Goal: Information Seeking & Learning: Learn about a topic

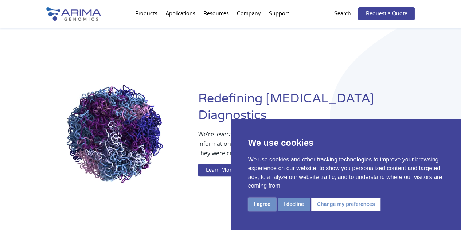
click at [262, 206] on button "I agree" at bounding box center [262, 204] width 28 height 13
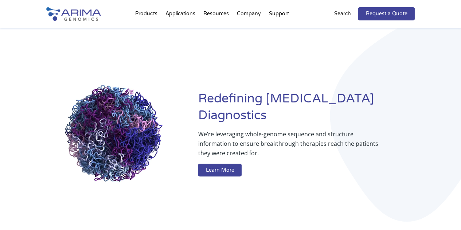
click at [209, 70] on div "Redefining [MEDICAL_DATA] Diagnostics We’re leveraging whole-genome sequence an…" at bounding box center [230, 135] width 369 height 214
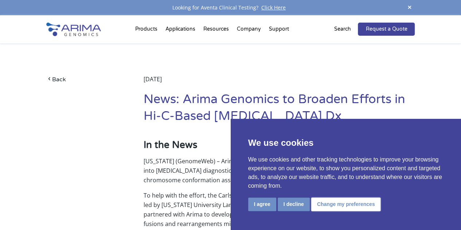
click at [326, 198] on button "Change my preferences" at bounding box center [346, 204] width 70 height 13
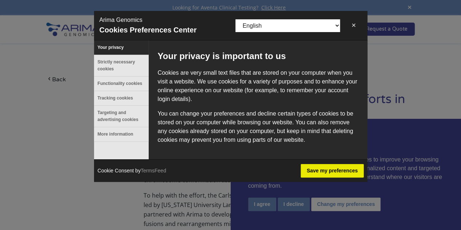
click at [354, 22] on button "✕" at bounding box center [354, 25] width 16 height 15
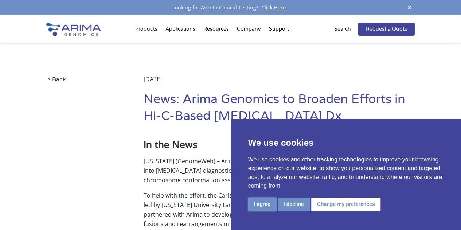
click at [270, 205] on button "I agree" at bounding box center [262, 204] width 28 height 13
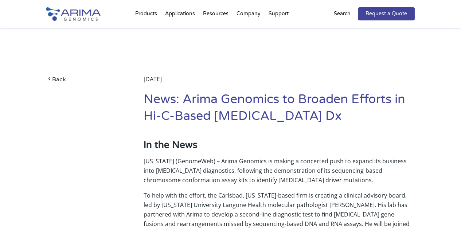
scroll to position [366, 0]
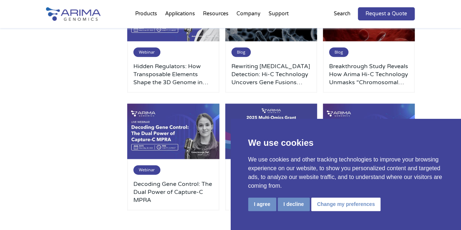
scroll to position [383, 0]
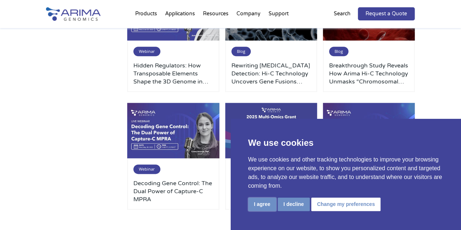
click at [266, 205] on button "I agree" at bounding box center [262, 204] width 28 height 13
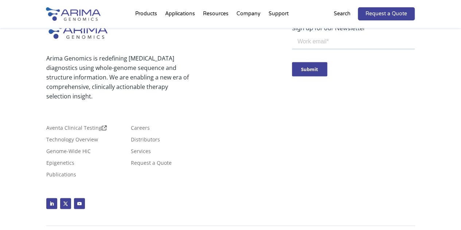
scroll to position [645, 0]
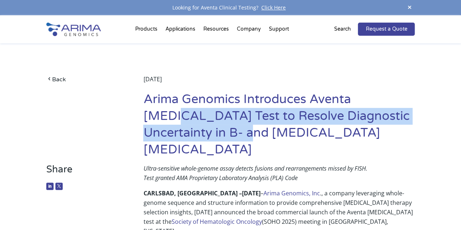
drag, startPoint x: 189, startPoint y: 108, endPoint x: 289, endPoint y: 125, distance: 101.6
click at [289, 125] on h1 "Arima Genomics Introduces Aventa [MEDICAL_DATA] Test to Resolve Diagnostic Unce…" at bounding box center [279, 127] width 272 height 73
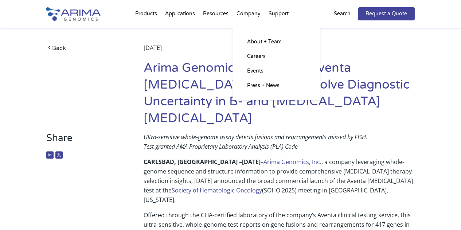
scroll to position [32, 0]
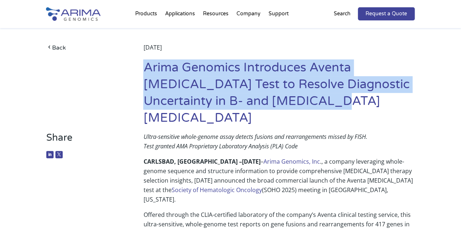
drag, startPoint x: 147, startPoint y: 65, endPoint x: 388, endPoint y: 100, distance: 244.0
click at [388, 100] on h1 "Arima Genomics Introduces Aventa [MEDICAL_DATA] Test to Resolve Diagnostic Unce…" at bounding box center [279, 95] width 272 height 73
copy h1 "Arima Genomics Introduces Aventa [MEDICAL_DATA] Test to Resolve Diagnostic Unce…"
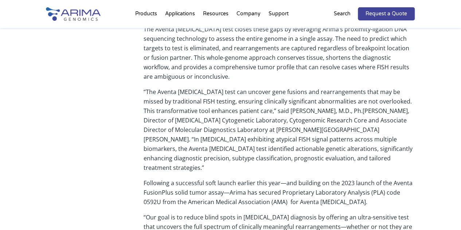
scroll to position [417, 0]
